Goal: Task Accomplishment & Management: Complete application form

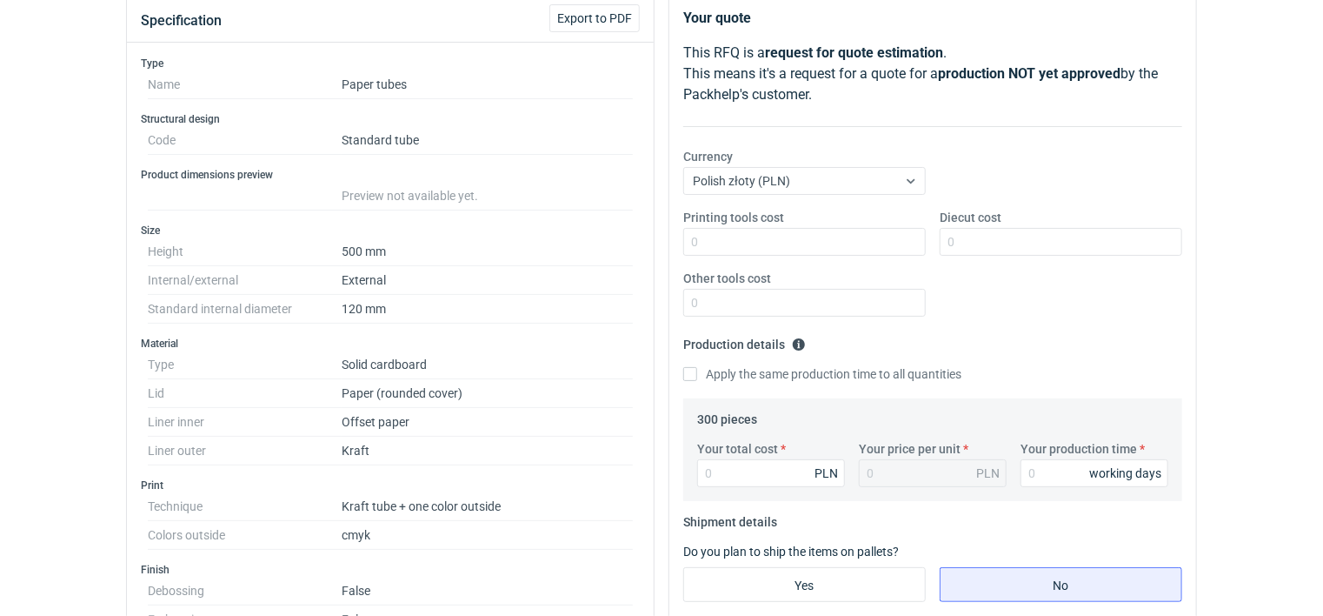
scroll to position [348, 0]
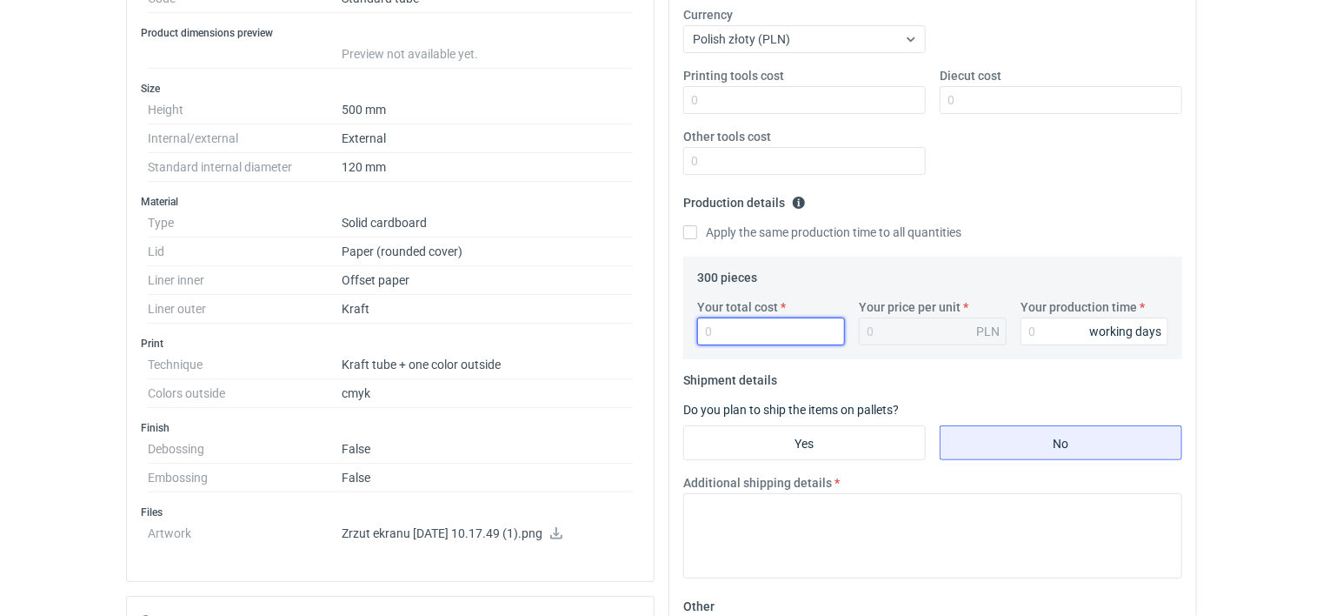
click at [762, 334] on input "Your total cost" at bounding box center [771, 331] width 148 height 28
type input "711"
type input "2.37"
type input "7116"
type input "23.72"
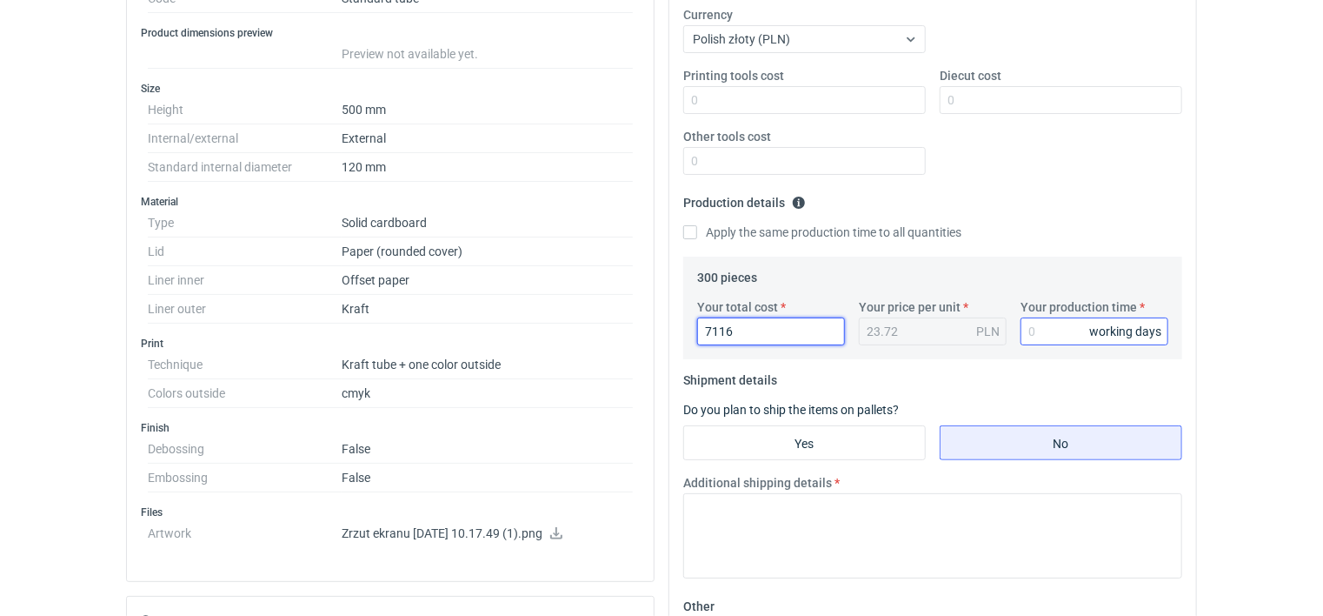
type input "7116"
click at [1076, 328] on input "Your production time" at bounding box center [1095, 331] width 148 height 28
type input "25"
click at [745, 443] on input "Yes" at bounding box center [804, 442] width 241 height 33
radio input "true"
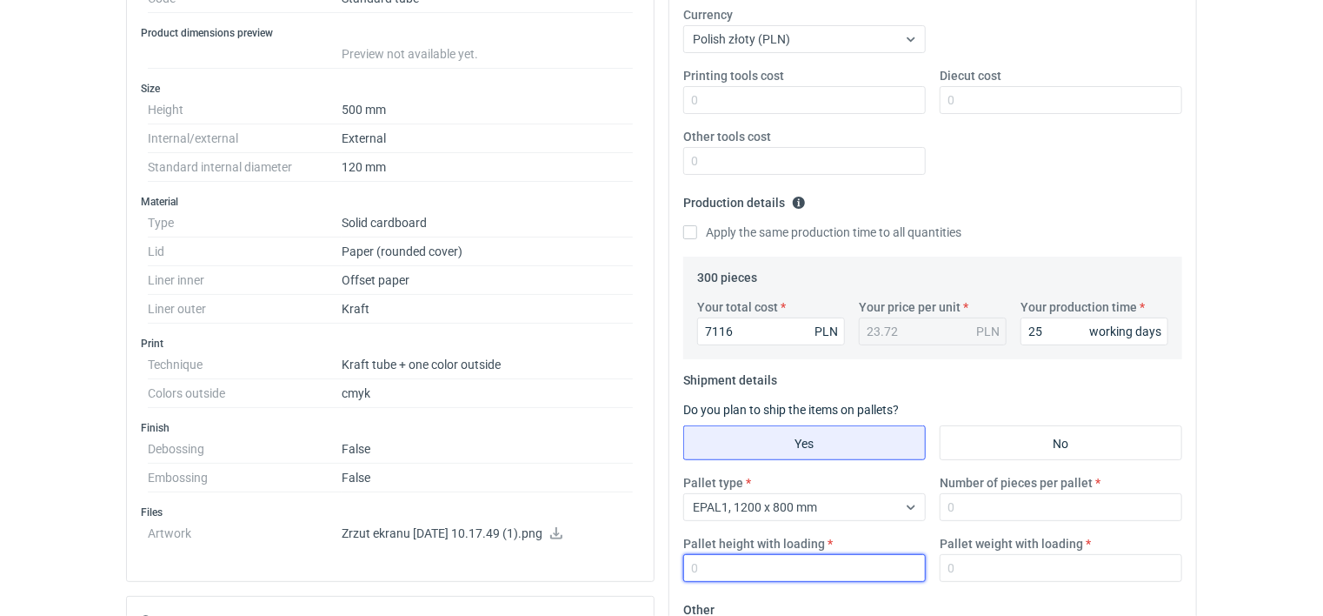
click at [744, 570] on input "Pallet height with loading" at bounding box center [804, 568] width 243 height 28
type input "1800"
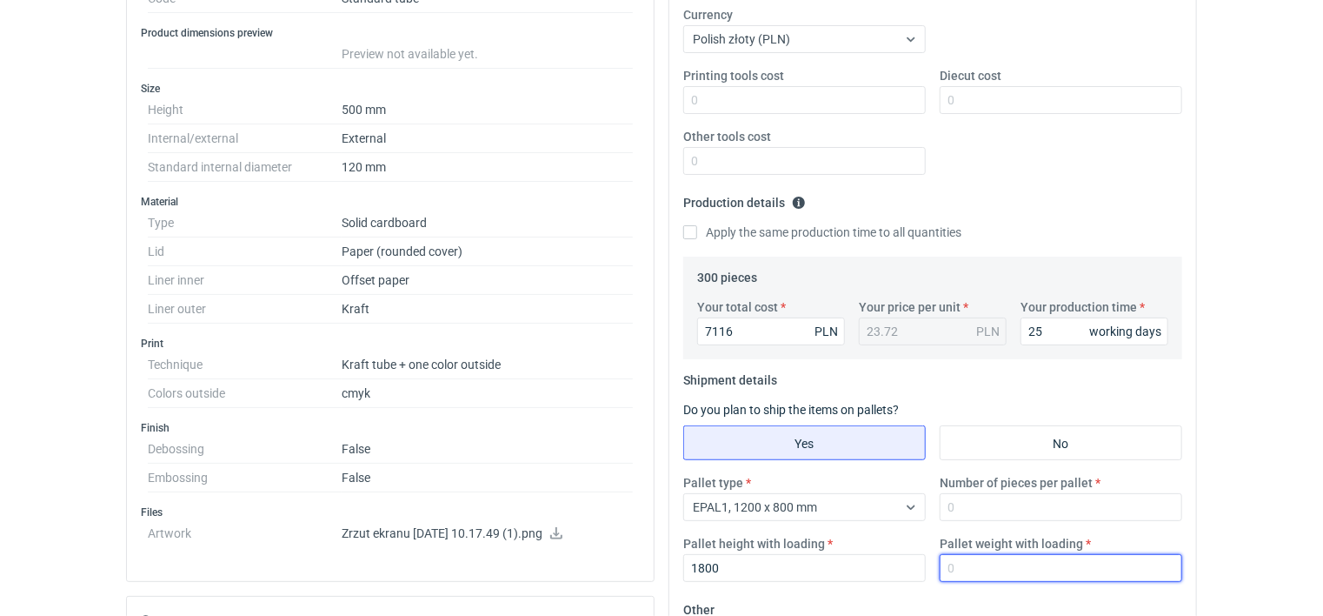
click at [992, 568] on input "Pallet weight with loading" at bounding box center [1061, 568] width 243 height 28
type input "140"
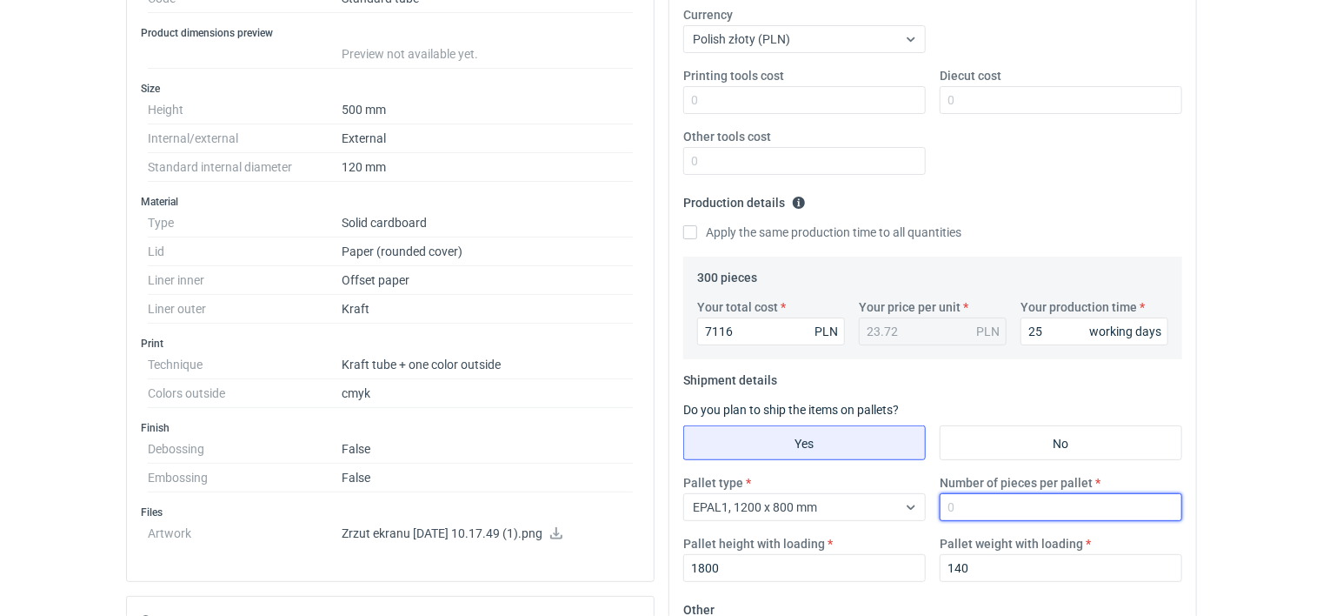
click at [972, 510] on input "Number of pieces per pallet" at bounding box center [1061, 507] width 243 height 28
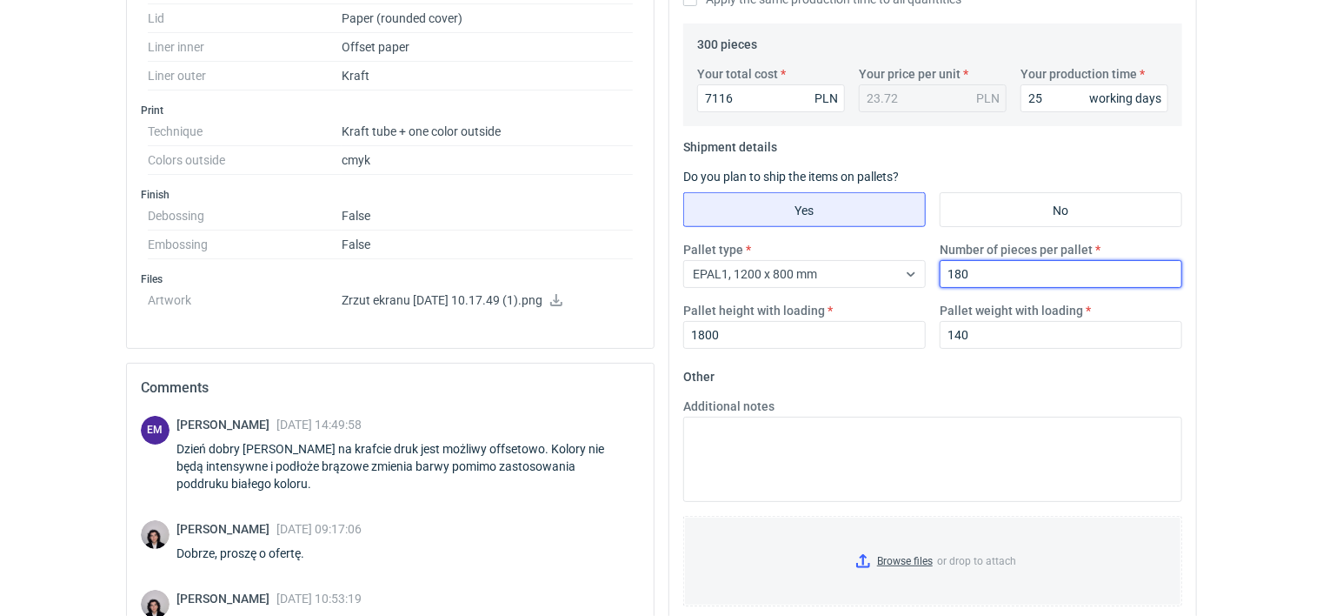
scroll to position [609, 0]
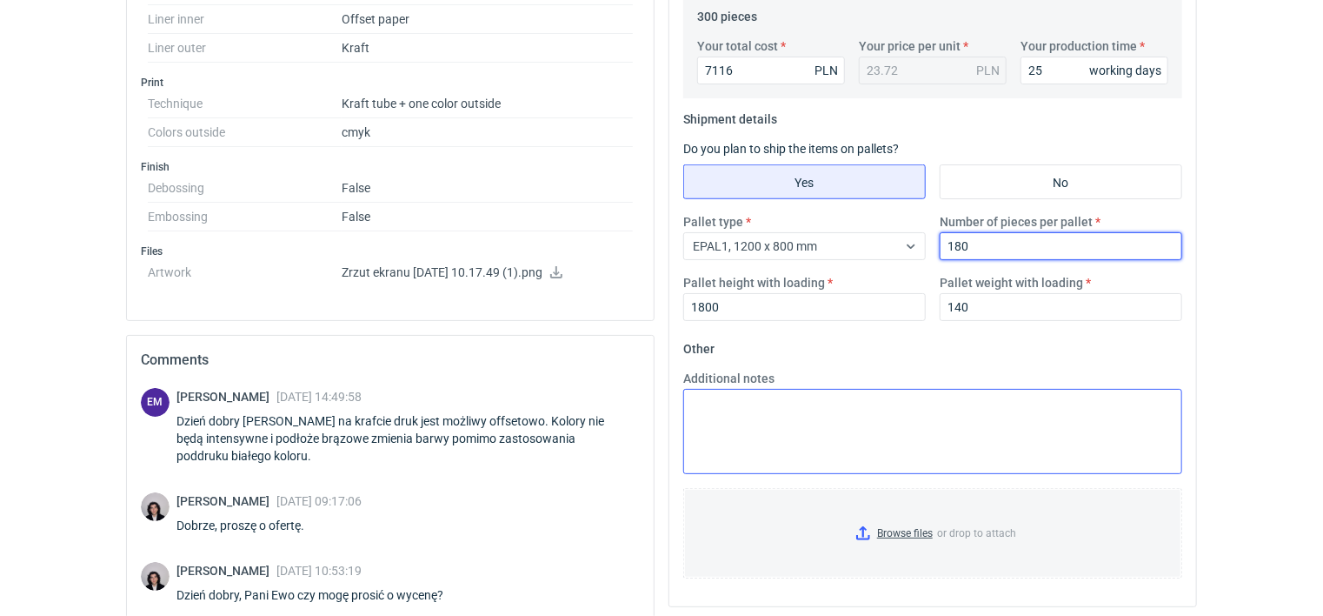
type input "180"
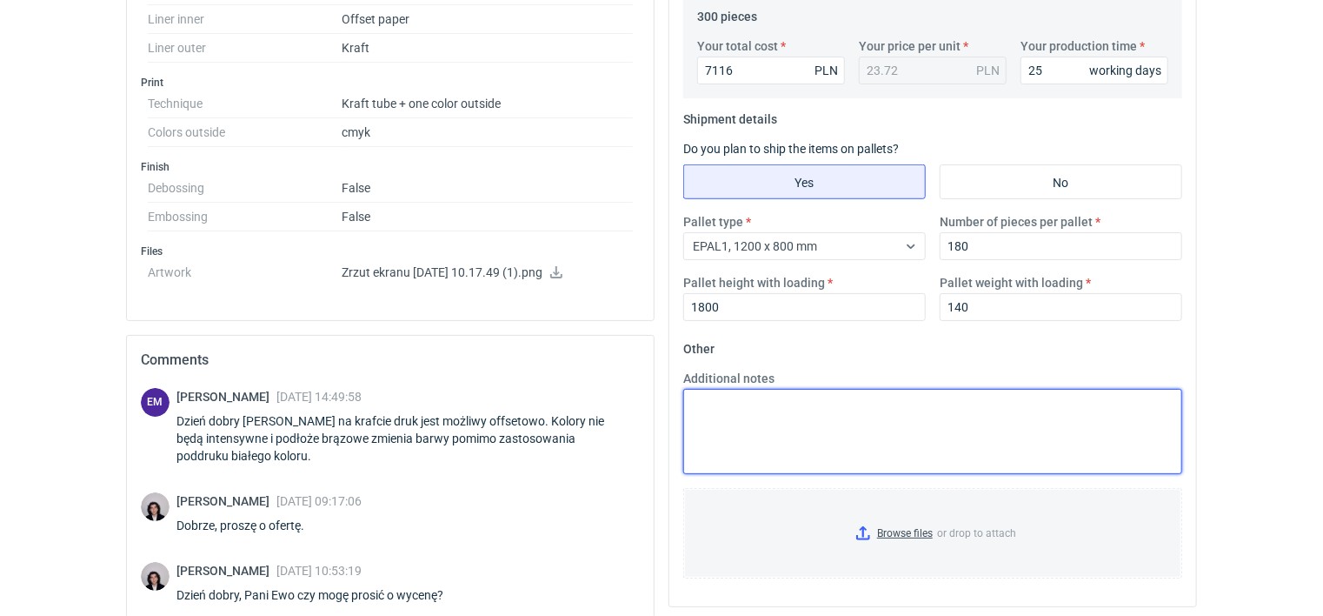
click at [728, 403] on textarea "Additional notes" at bounding box center [932, 431] width 499 height 85
click at [712, 405] on textarea "Wyucena przygotowasna bez zadruku" at bounding box center [932, 431] width 499 height 85
click at [807, 403] on textarea "Wycena przygotowasna bez zadruku" at bounding box center [932, 431] width 499 height 85
click at [897, 405] on textarea "Wycena przygotowana bez zadruku" at bounding box center [932, 431] width 499 height 85
drag, startPoint x: 900, startPoint y: 407, endPoint x: 644, endPoint y: 399, distance: 255.7
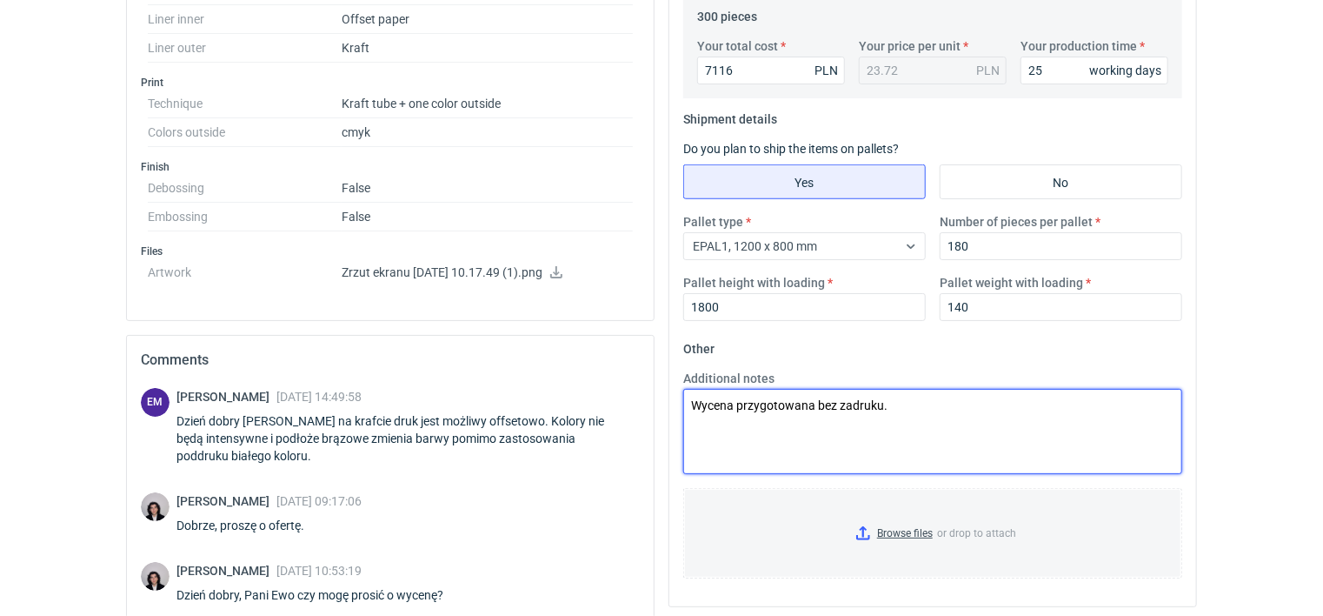
click at [613, 394] on div "Specification Export to PDF Type Name Paper tubes Structural design Code Standa…" at bounding box center [661, 171] width 1085 height 1162
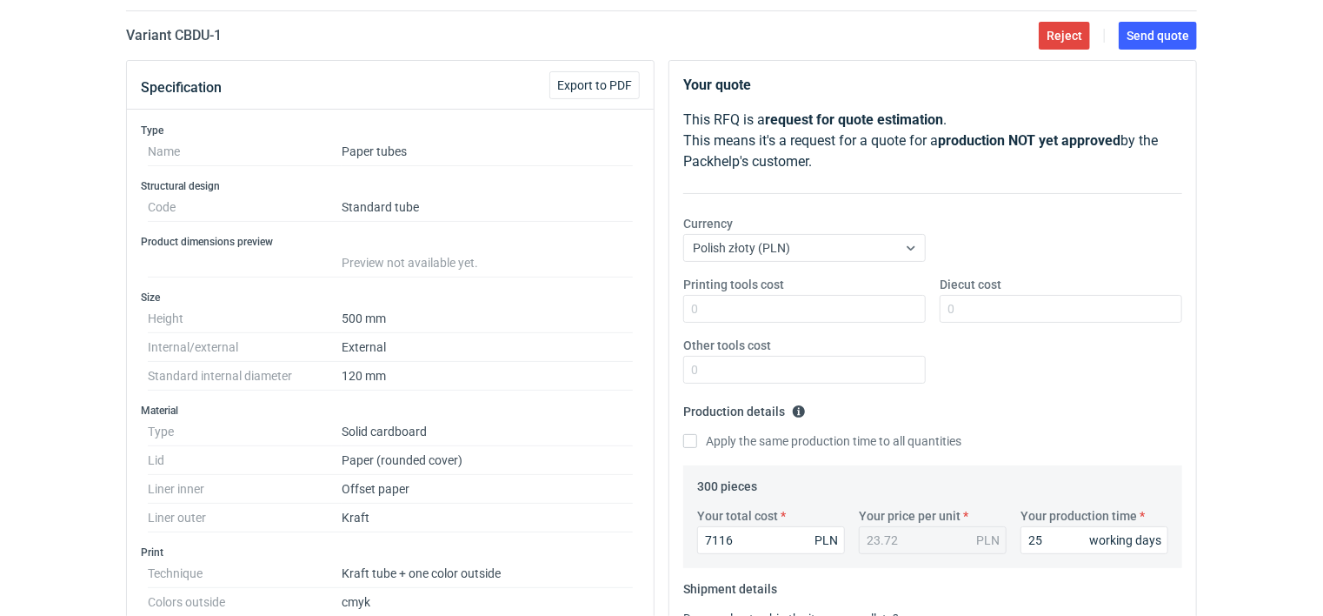
scroll to position [0, 0]
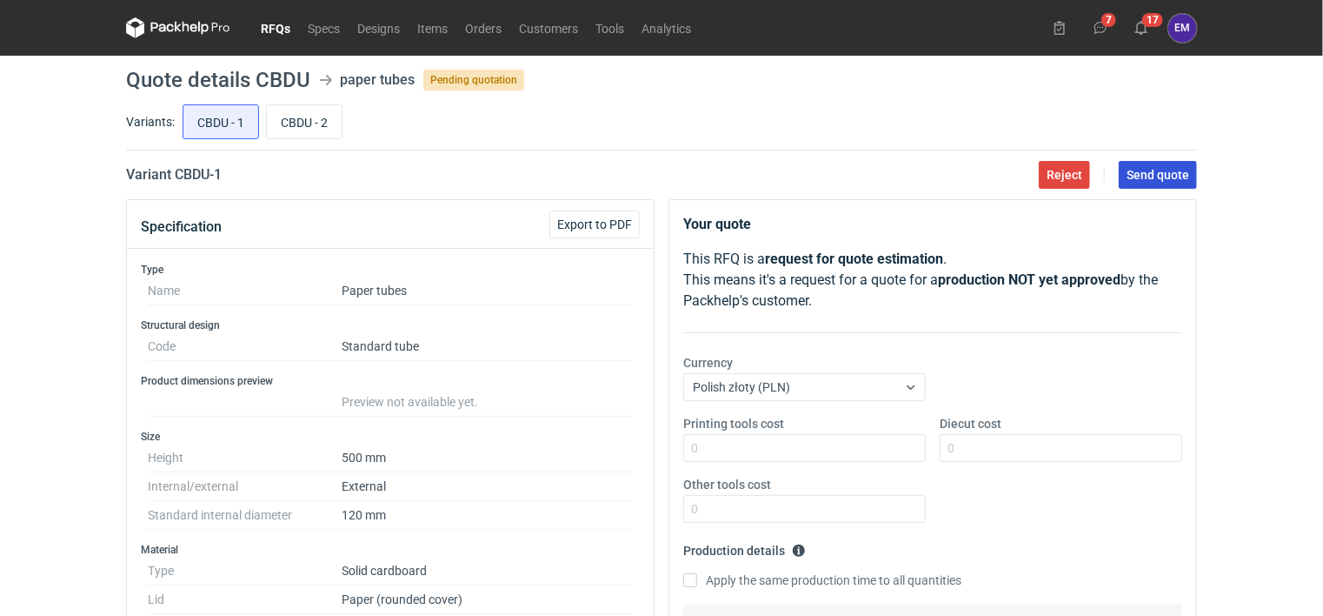
type textarea "Wycena przygotowana bez zadruku."
click at [1169, 174] on span "Send quote" at bounding box center [1158, 175] width 63 height 12
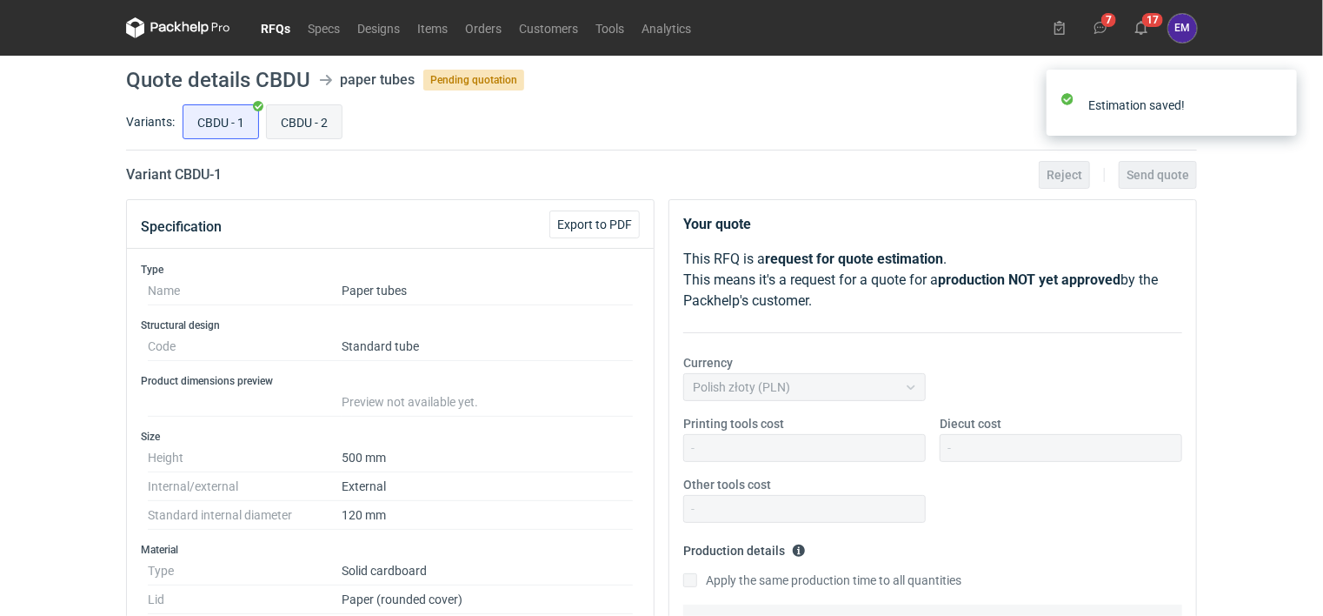
scroll to position [66, 0]
click at [303, 112] on input "CBDU - 2" at bounding box center [304, 121] width 75 height 33
radio input "true"
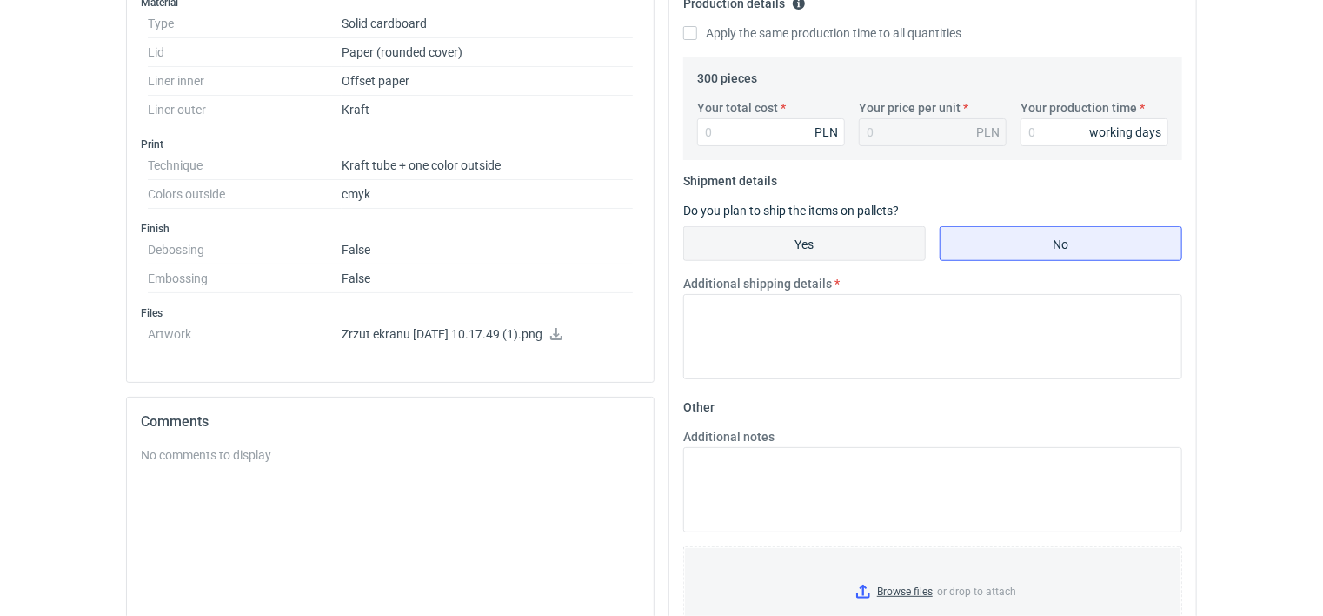
scroll to position [435, 0]
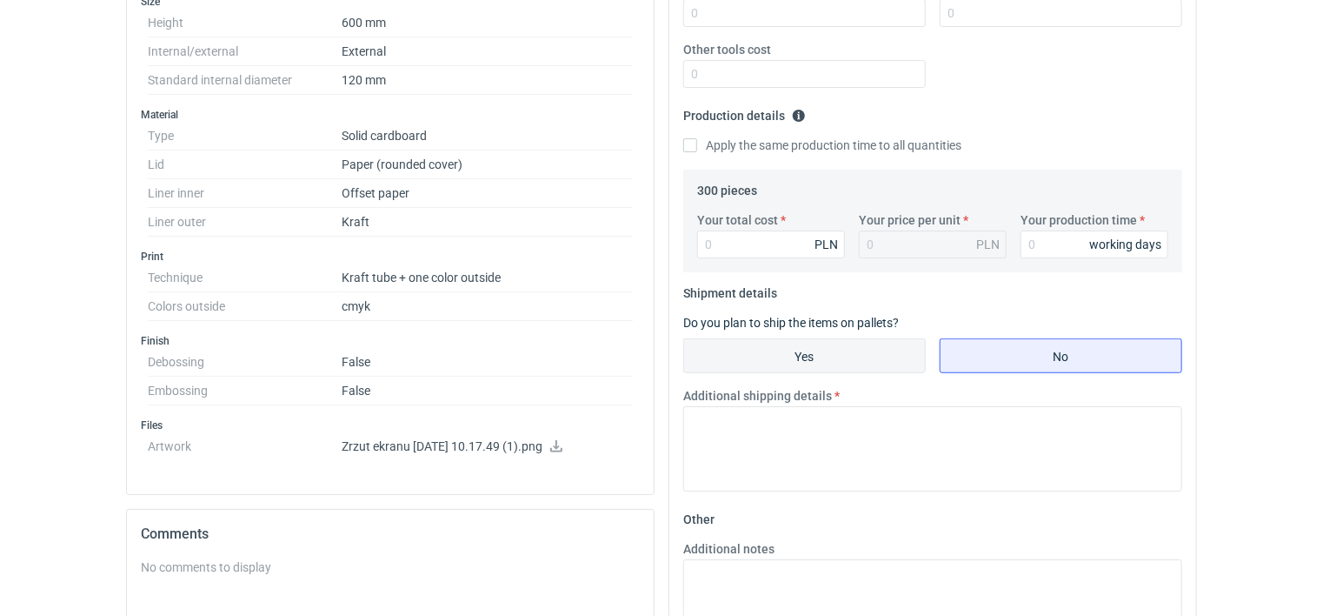
click at [736, 346] on input "Yes" at bounding box center [804, 355] width 241 height 33
radio input "true"
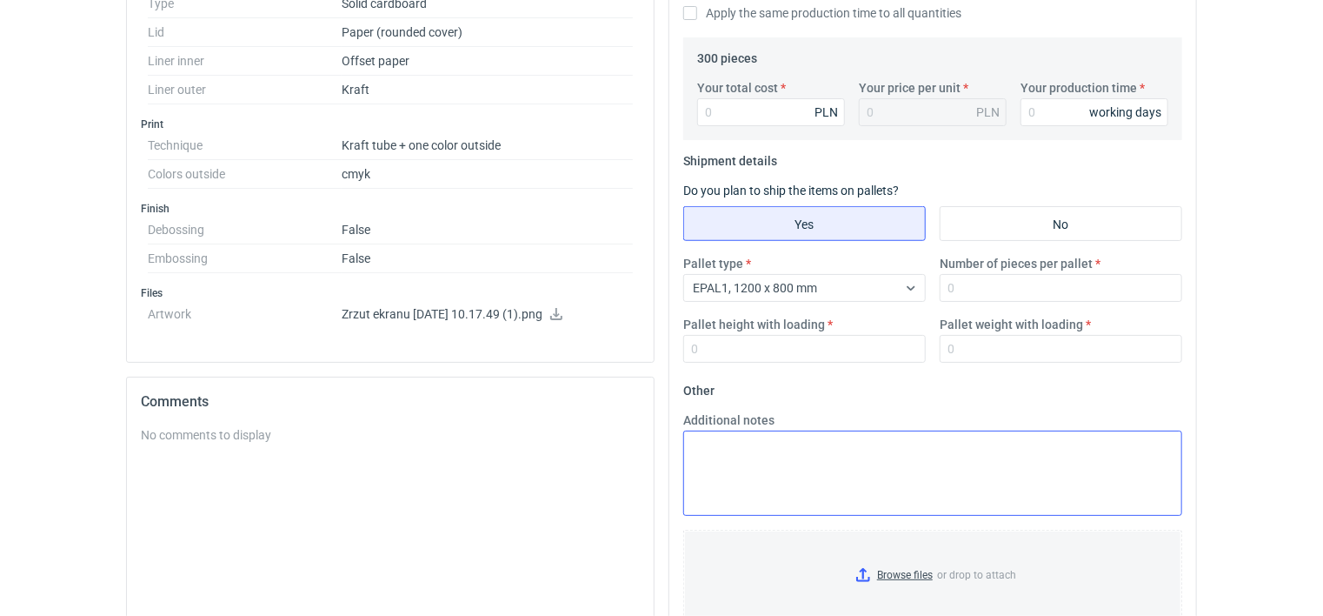
scroll to position [609, 0]
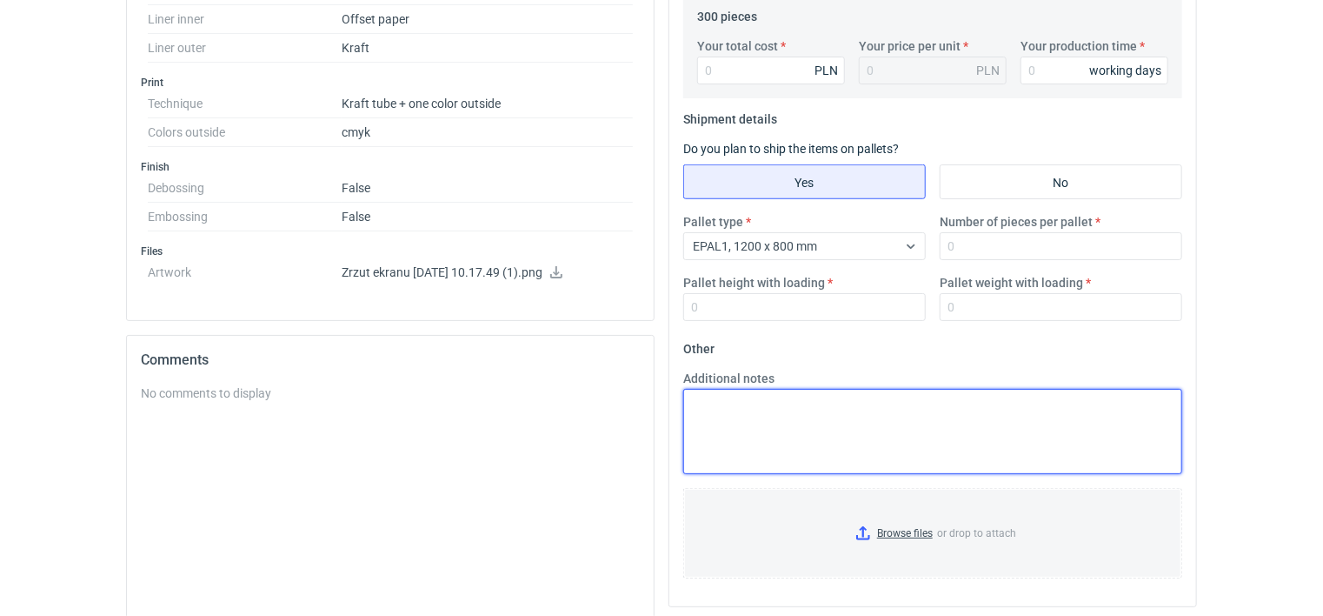
paste textarea "Wycena przygotowana bez zadruku."
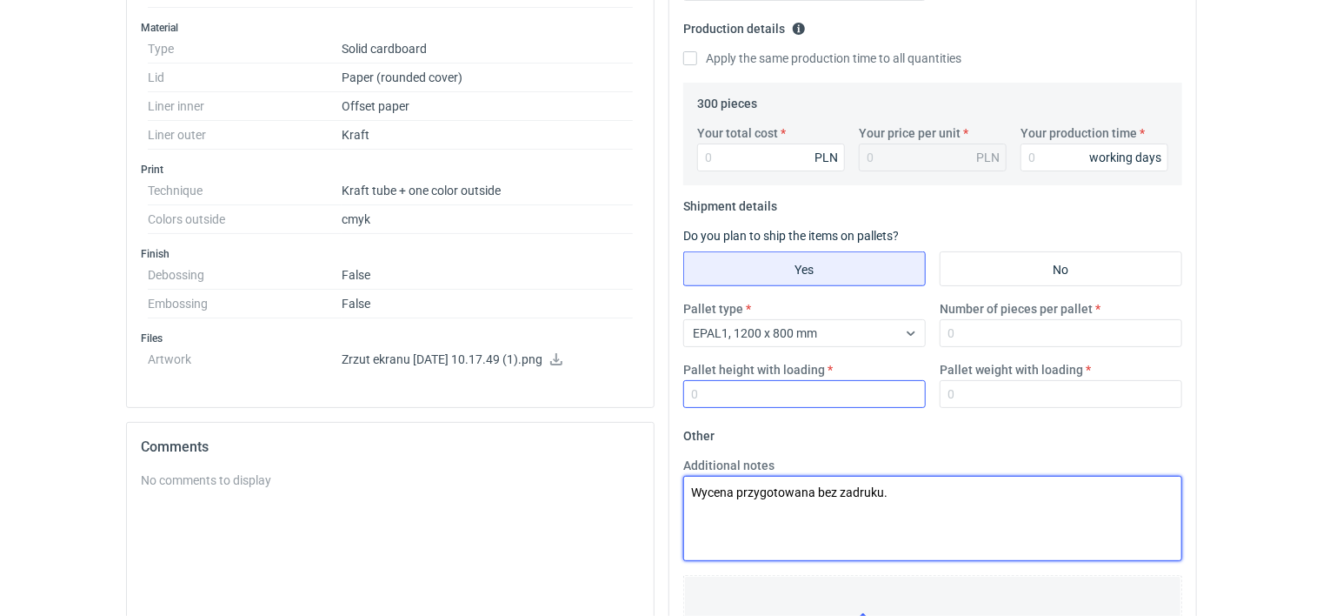
type textarea "Wycena przygotowana bez zadruku."
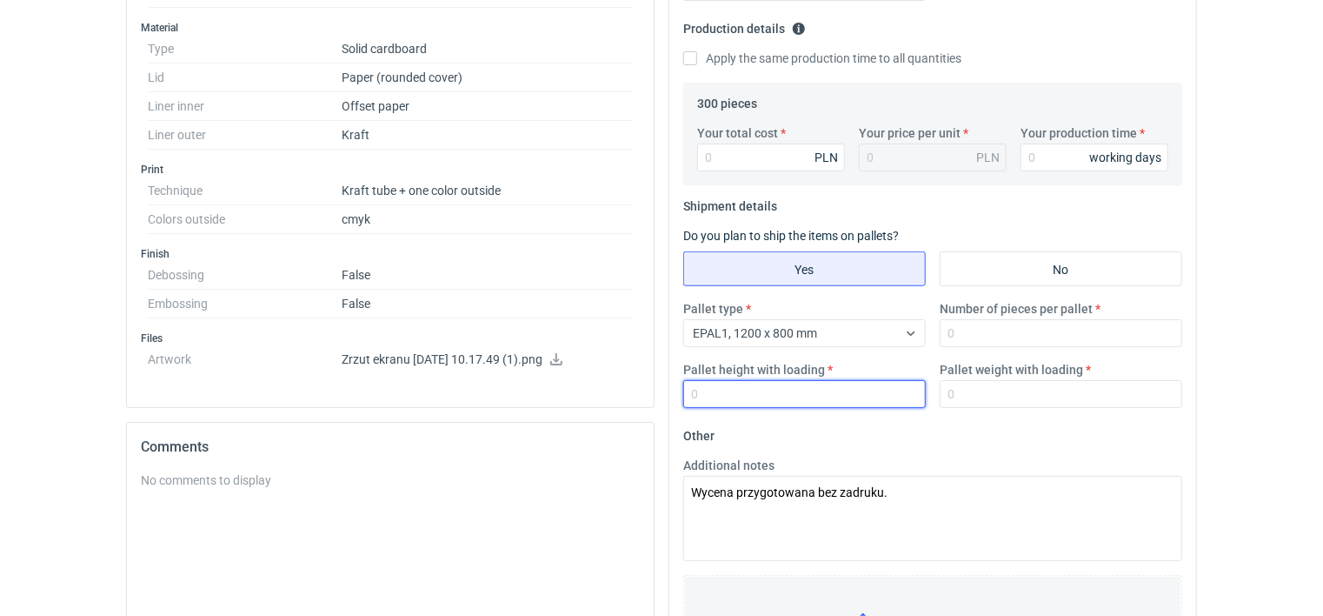
click at [727, 393] on input "Pallet height with loading" at bounding box center [804, 394] width 243 height 28
type input "1800"
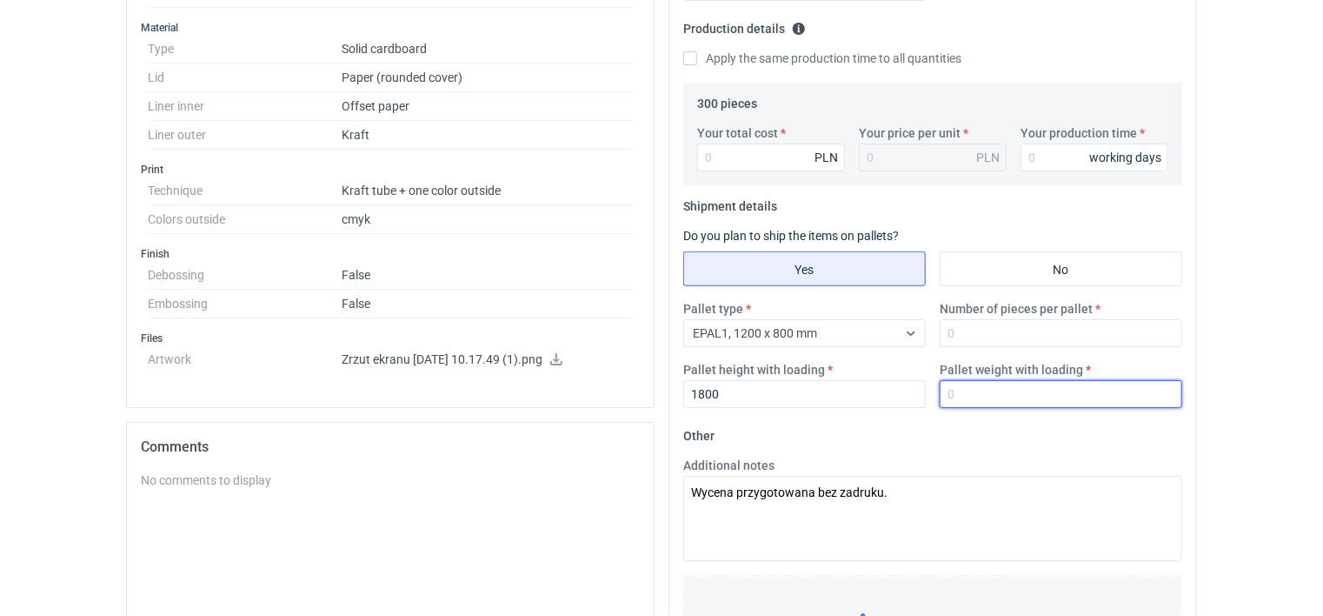
click at [988, 396] on input "Pallet weight with loading" at bounding box center [1061, 394] width 243 height 28
type input "140"
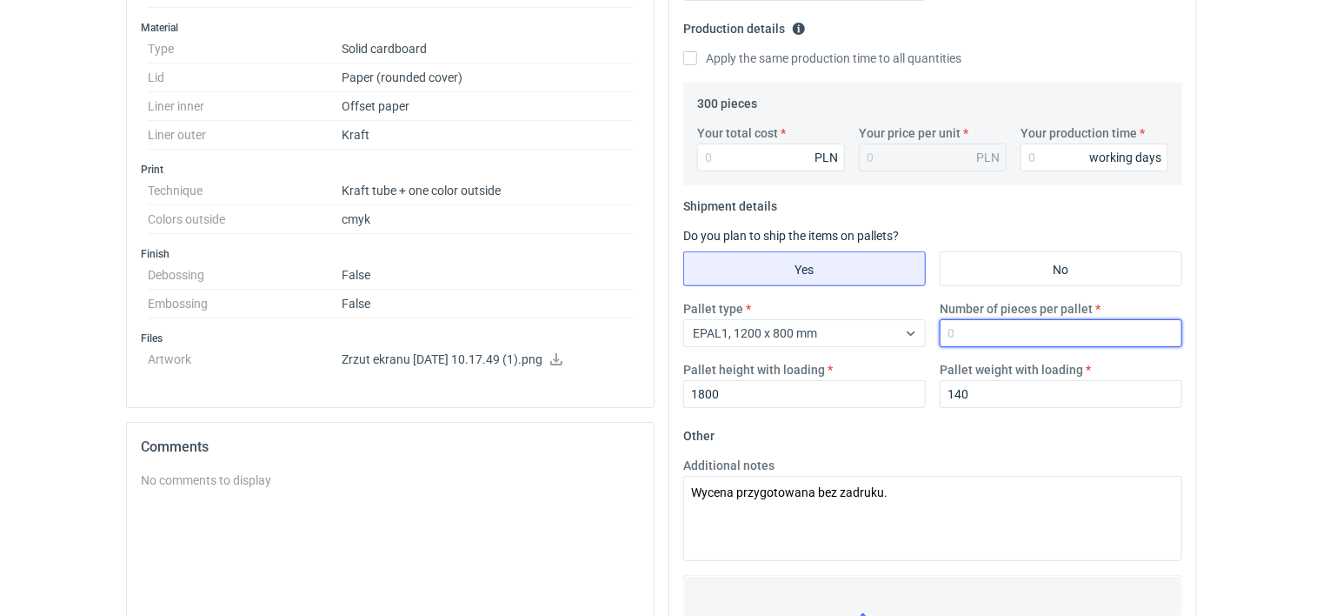
click at [996, 332] on input "Number of pieces per pallet" at bounding box center [1061, 333] width 243 height 28
type input "120"
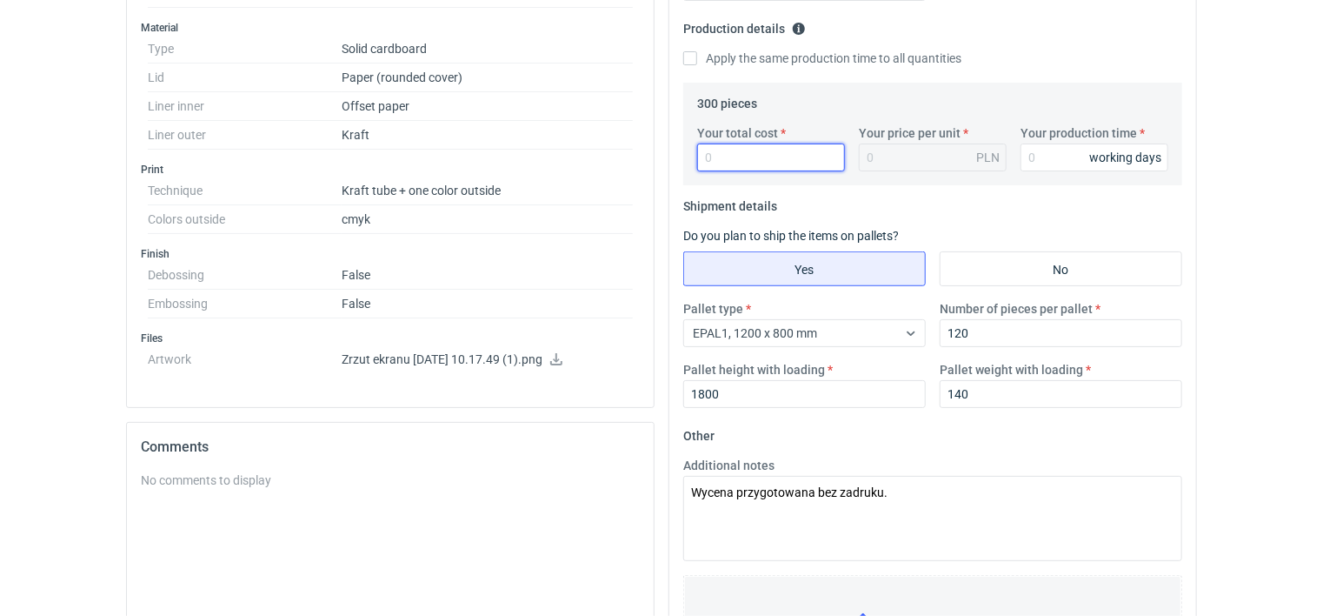
click at [743, 153] on input "Your total cost" at bounding box center [771, 157] width 148 height 28
type input "7623"
type input "25.41"
type input "7623"
click at [1033, 157] on input "Your production time" at bounding box center [1095, 157] width 148 height 28
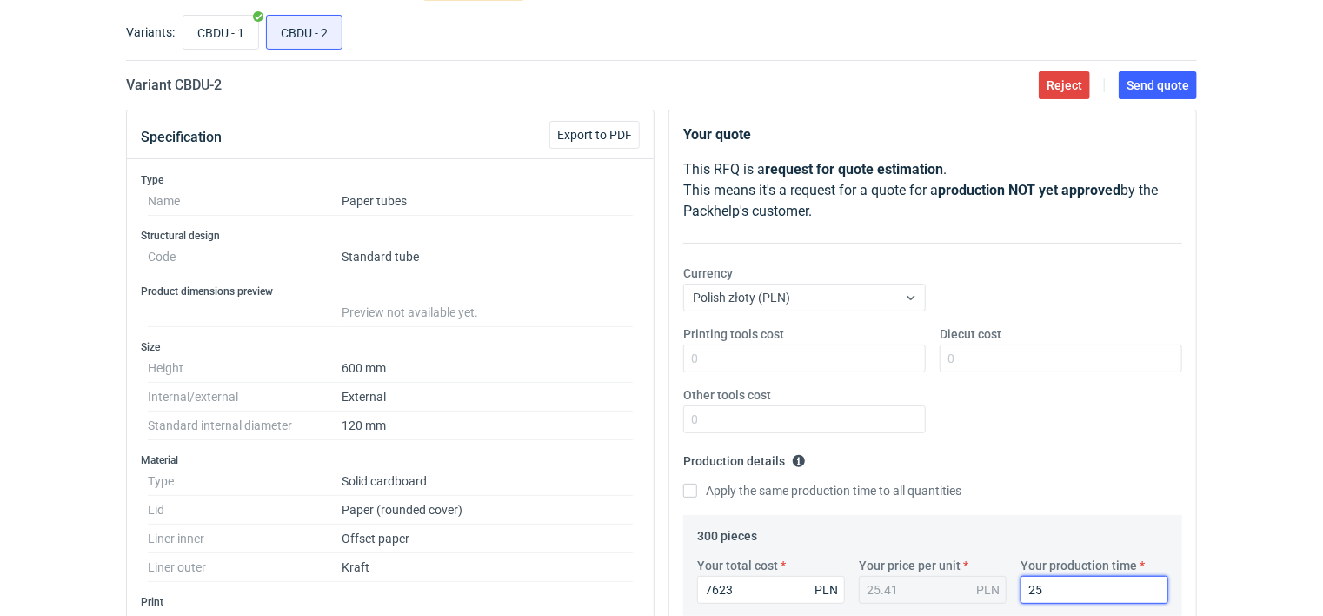
scroll to position [0, 0]
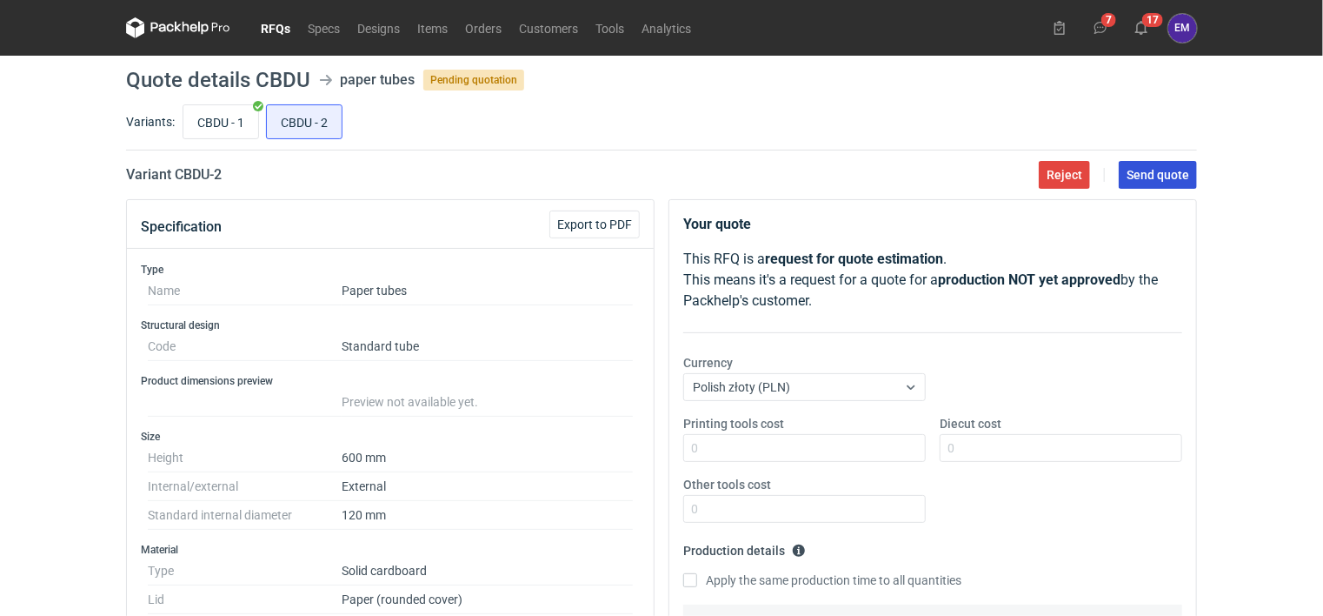
type input "25"
click at [1166, 175] on span "Send quote" at bounding box center [1158, 175] width 63 height 12
